Goal: Task Accomplishment & Management: Use online tool/utility

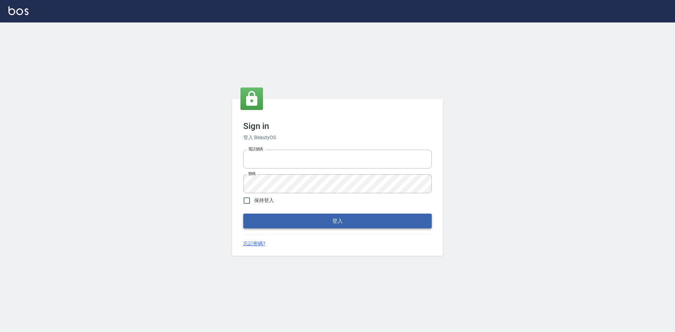
type input "0939069435"
click at [291, 217] on button "登入" at bounding box center [337, 221] width 188 height 15
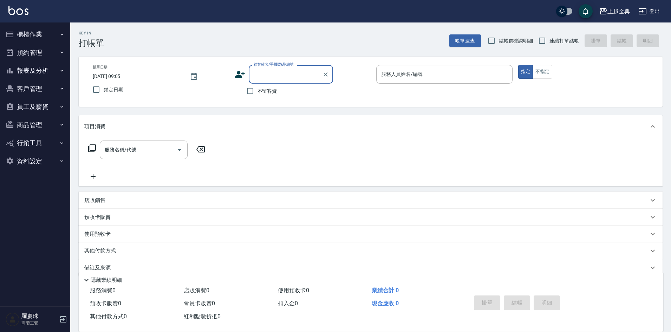
click at [45, 32] on button "櫃檯作業" at bounding box center [35, 34] width 65 height 18
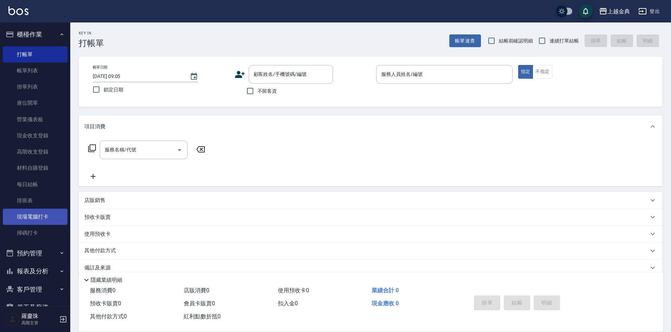
click at [43, 220] on link "現場電腦打卡" at bounding box center [35, 217] width 65 height 16
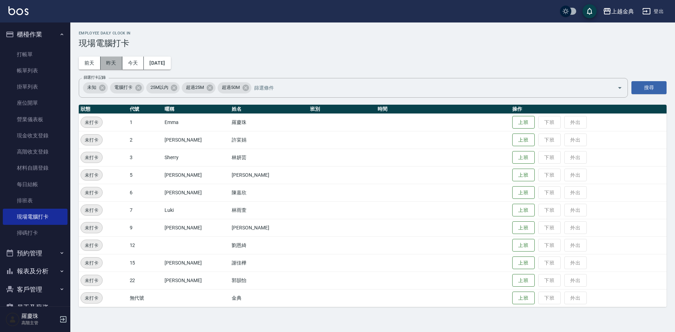
click at [108, 63] on button "昨天" at bounding box center [112, 63] width 22 height 13
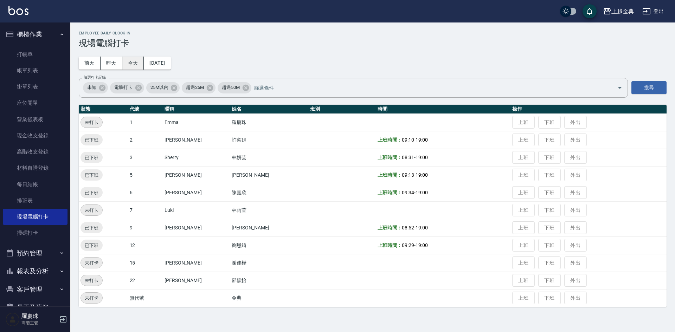
click at [131, 63] on button "今天" at bounding box center [133, 63] width 22 height 13
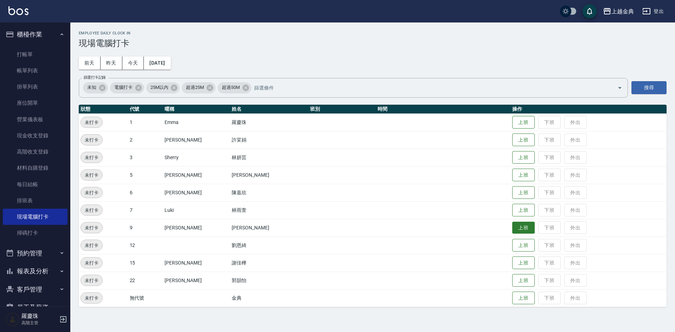
click at [512, 230] on button "上班" at bounding box center [523, 228] width 22 height 12
click at [516, 142] on button "上班" at bounding box center [523, 140] width 22 height 12
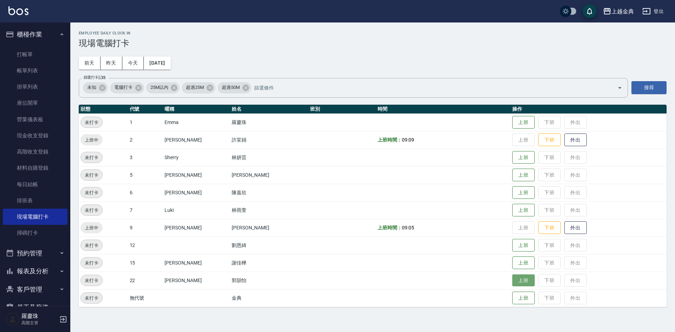
click at [519, 282] on button "上班" at bounding box center [523, 280] width 22 height 12
click at [512, 244] on button "上班" at bounding box center [523, 245] width 22 height 12
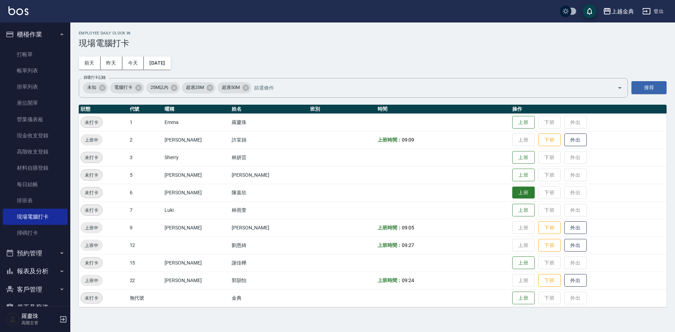
click at [514, 192] on button "上班" at bounding box center [523, 193] width 22 height 12
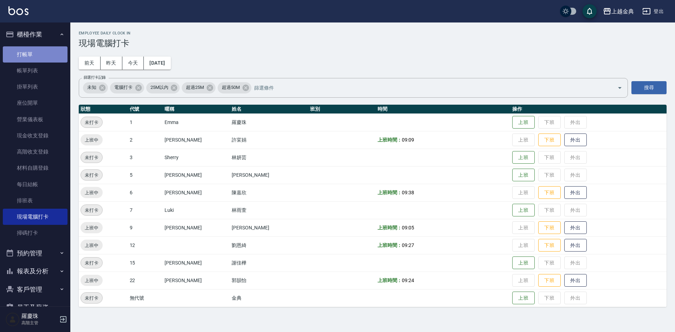
click at [51, 55] on link "打帳單" at bounding box center [35, 54] width 65 height 16
